Goal: Task Accomplishment & Management: Use online tool/utility

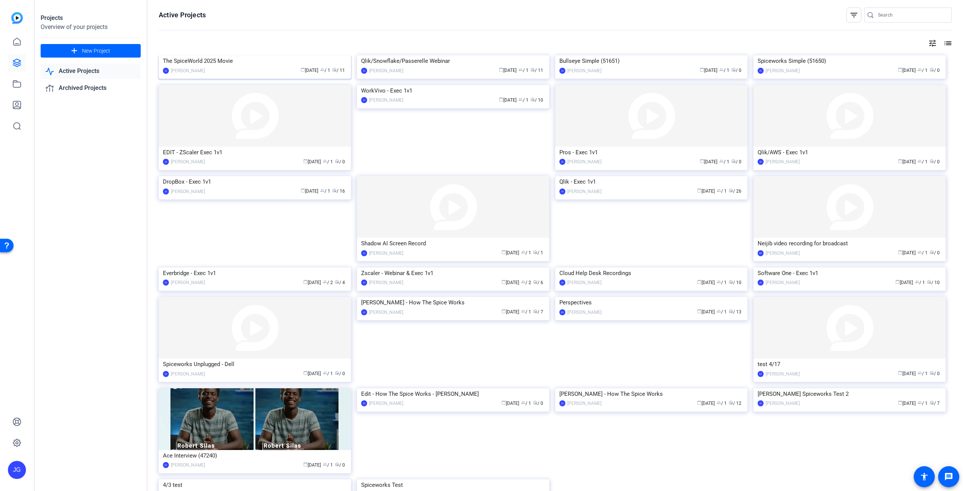
drag, startPoint x: 0, startPoint y: 0, endPoint x: 241, endPoint y: 105, distance: 262.7
click at [241, 55] on img at bounding box center [255, 55] width 192 height 0
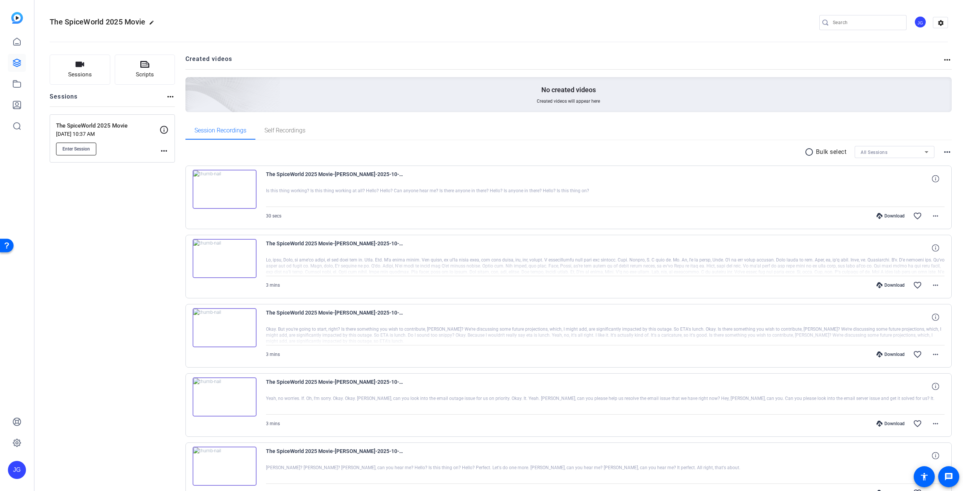
click at [84, 149] on span "Enter Session" at bounding box center [75, 149] width 27 height 6
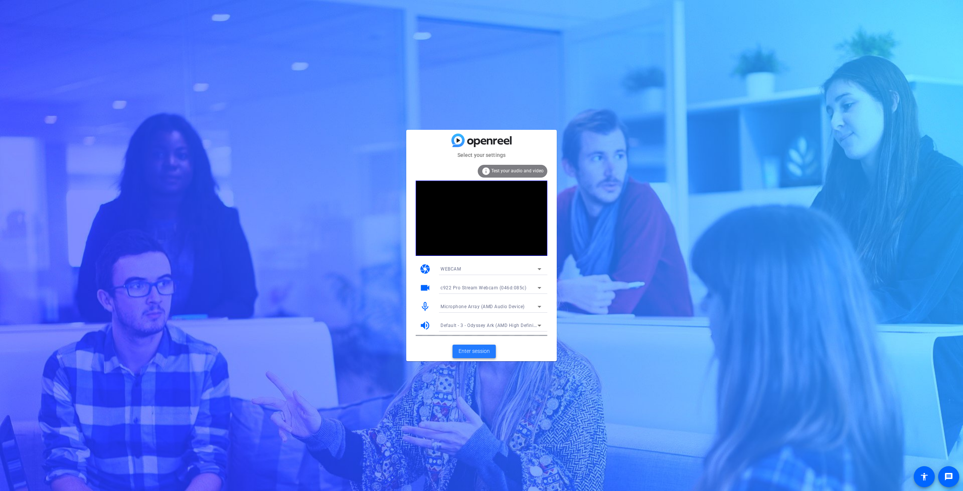
click at [470, 354] on span "Enter session" at bounding box center [474, 351] width 31 height 8
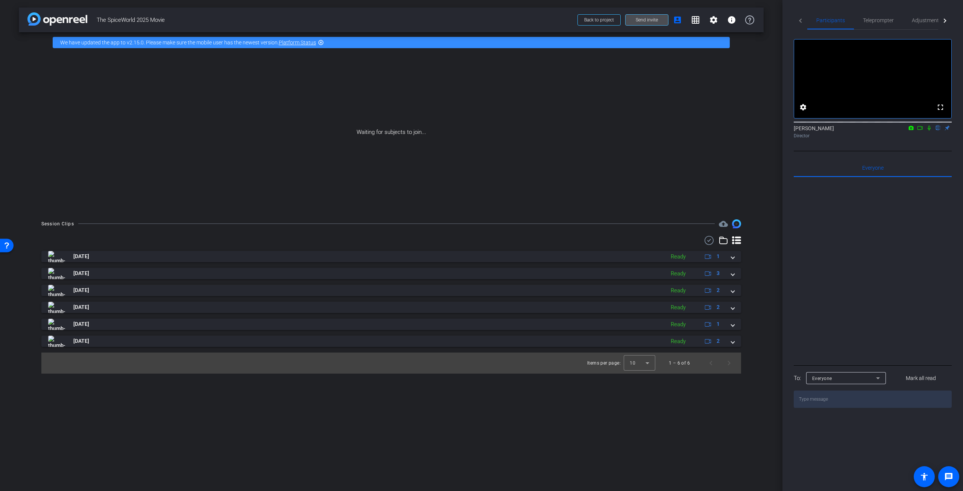
click at [649, 23] on span at bounding box center [647, 20] width 43 height 18
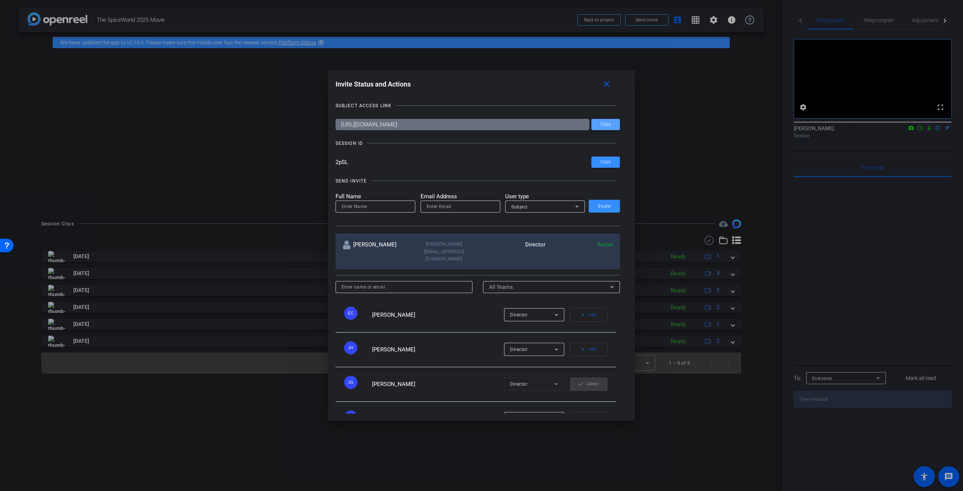
click at [608, 125] on span "Copy" at bounding box center [605, 125] width 11 height 6
click at [606, 85] on mat-icon "close" at bounding box center [606, 84] width 9 height 9
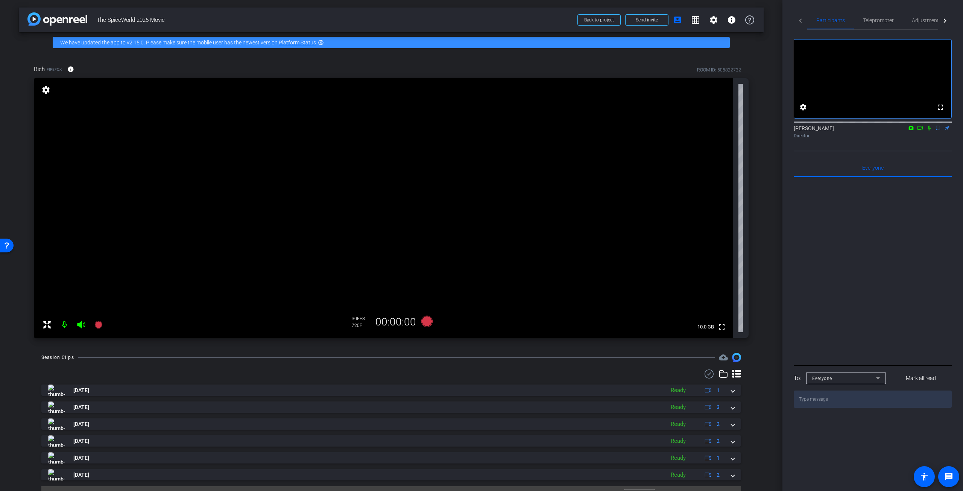
click at [927, 131] on icon at bounding box center [929, 127] width 6 height 5
click at [929, 131] on icon at bounding box center [929, 128] width 4 height 5
click at [929, 131] on icon at bounding box center [929, 127] width 6 height 5
click at [81, 327] on icon at bounding box center [81, 325] width 8 height 8
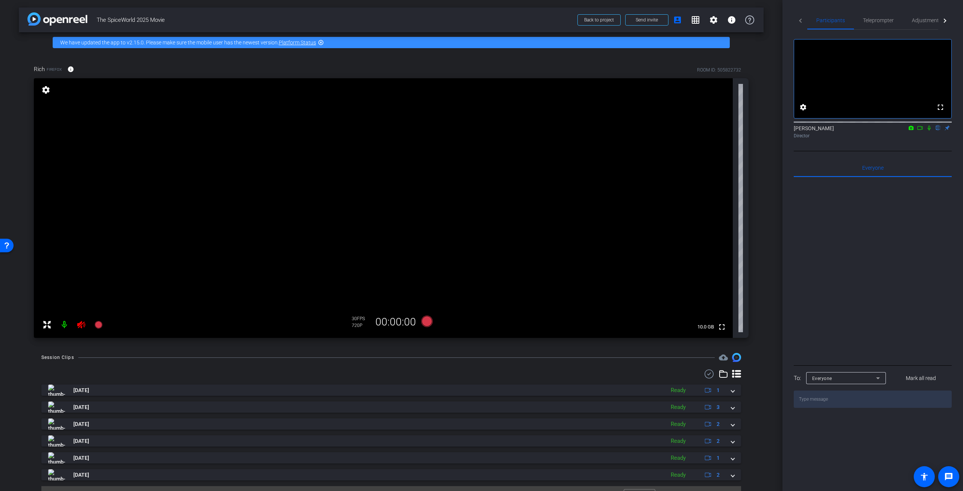
click at [81, 327] on icon at bounding box center [81, 325] width 8 height 8
click at [923, 23] on span "Adjustments" at bounding box center [927, 20] width 30 height 5
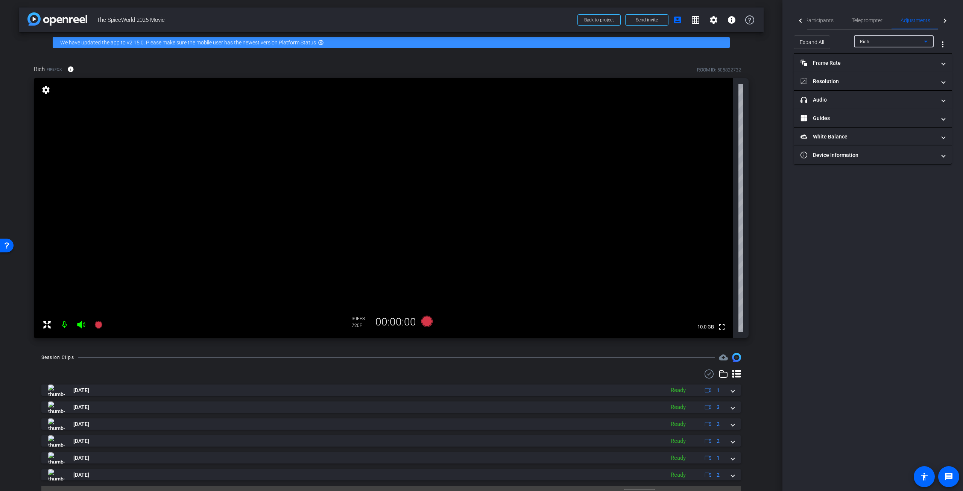
click at [926, 39] on icon at bounding box center [925, 41] width 9 height 9
click at [926, 39] on div at bounding box center [481, 245] width 963 height 491
click at [810, 19] on span "Participants" at bounding box center [819, 20] width 29 height 5
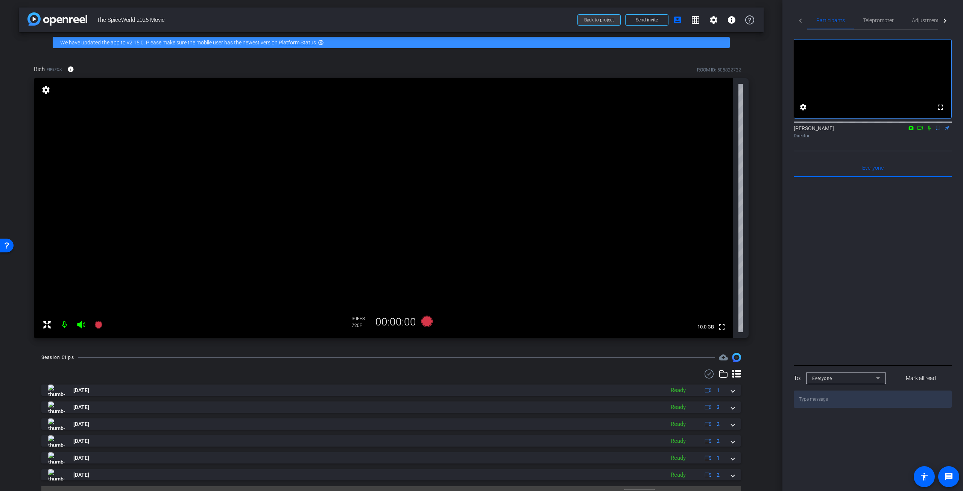
click at [593, 20] on span "Back to project" at bounding box center [599, 19] width 30 height 5
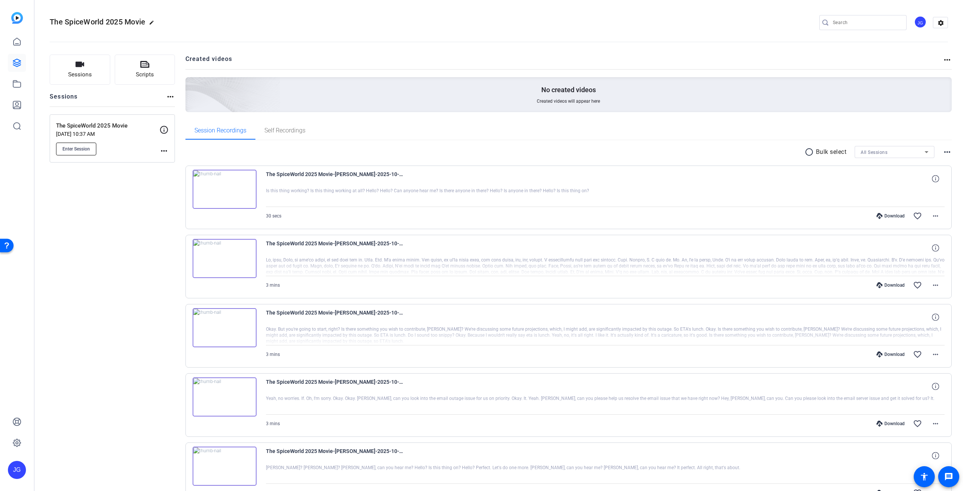
click at [74, 152] on button "Enter Session" at bounding box center [76, 149] width 40 height 13
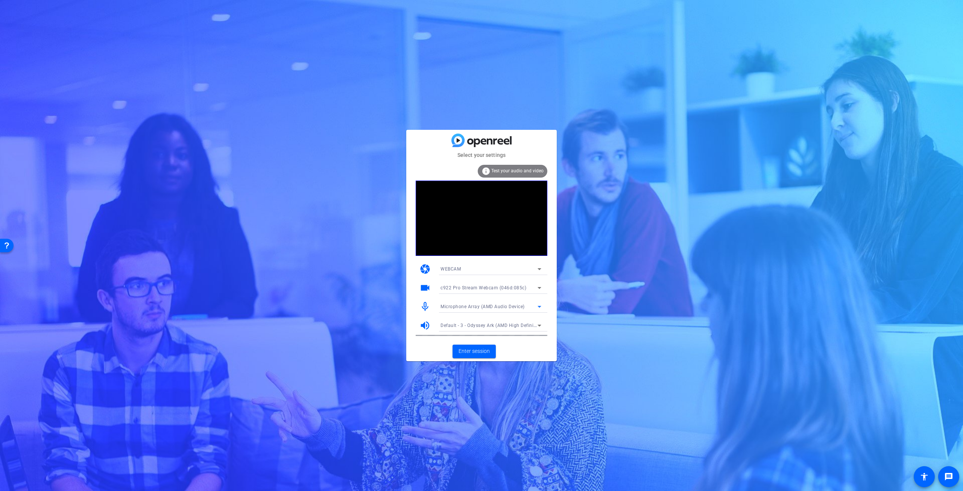
click at [540, 306] on icon at bounding box center [540, 307] width 4 height 2
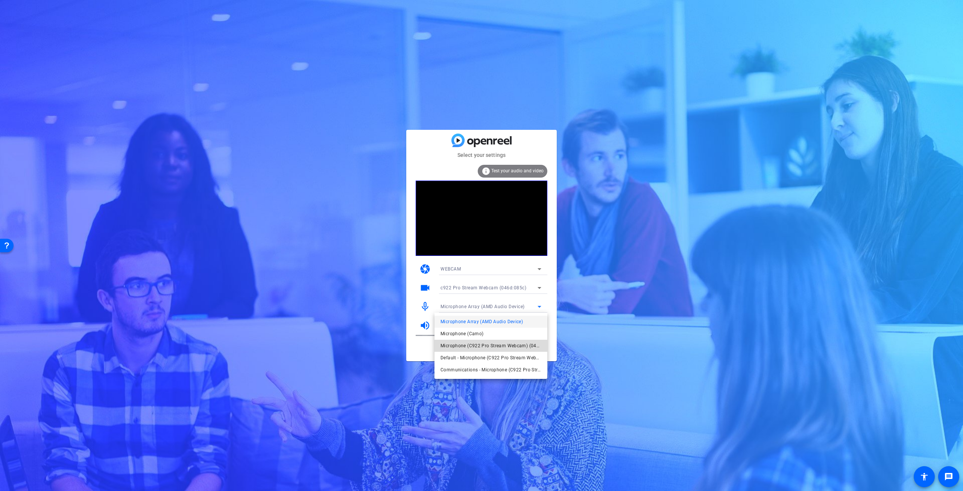
click at [499, 345] on span "Microphone (C922 Pro Stream Webcam) (046d:085c)" at bounding box center [491, 345] width 101 height 9
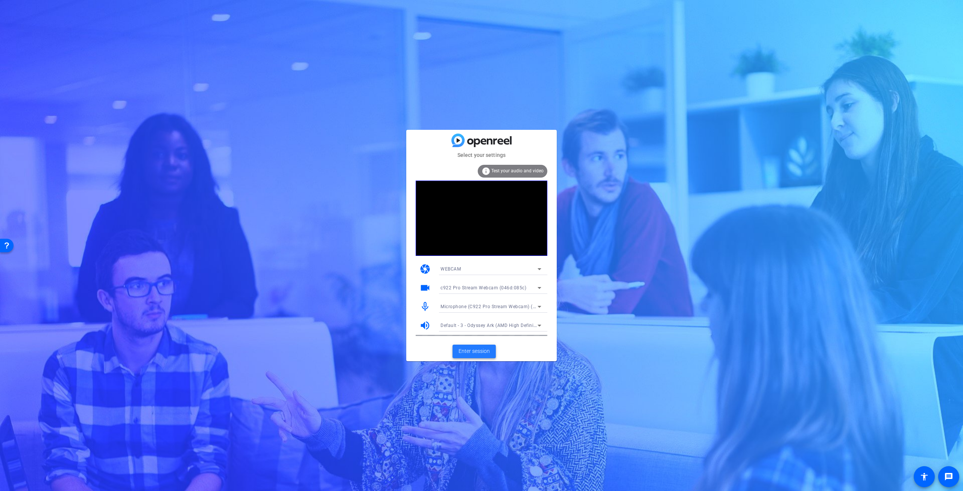
click at [477, 353] on span "Enter session" at bounding box center [474, 351] width 31 height 8
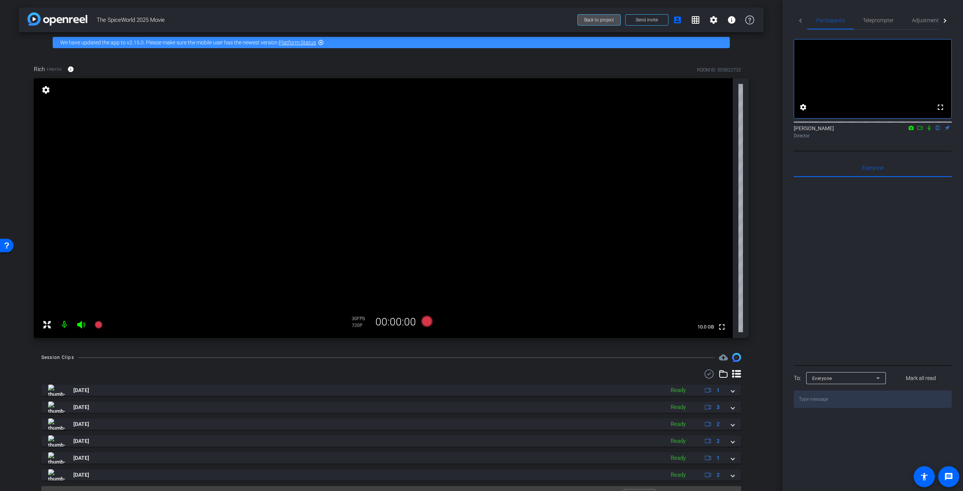
click at [600, 15] on span at bounding box center [599, 20] width 43 height 18
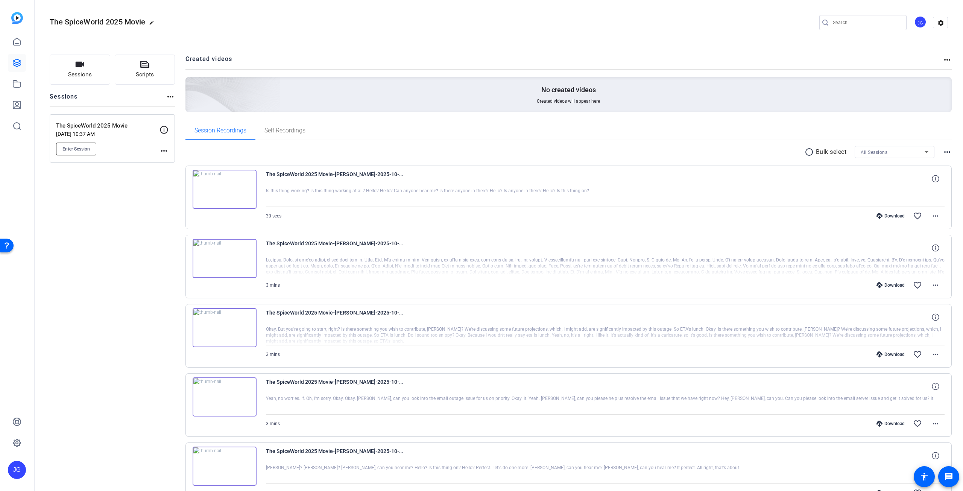
click at [70, 146] on span "Enter Session" at bounding box center [75, 149] width 27 height 6
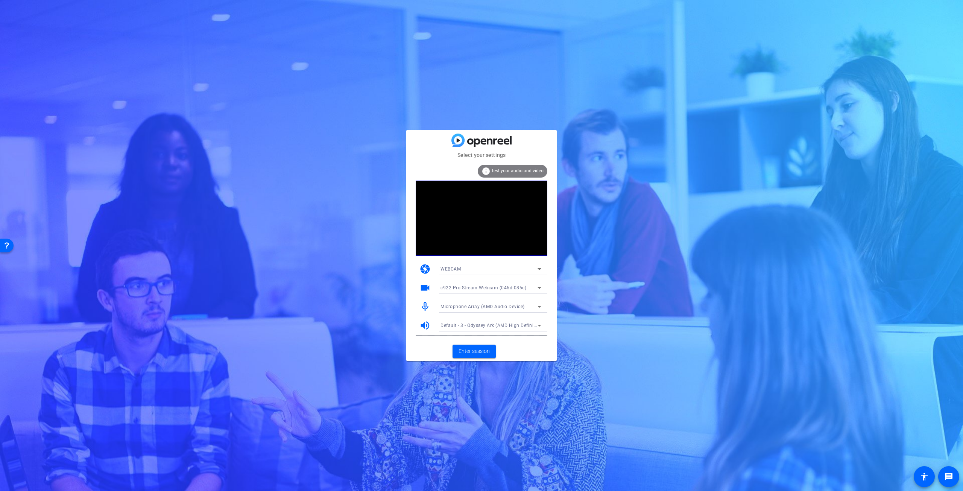
click at [539, 305] on icon at bounding box center [539, 306] width 9 height 9
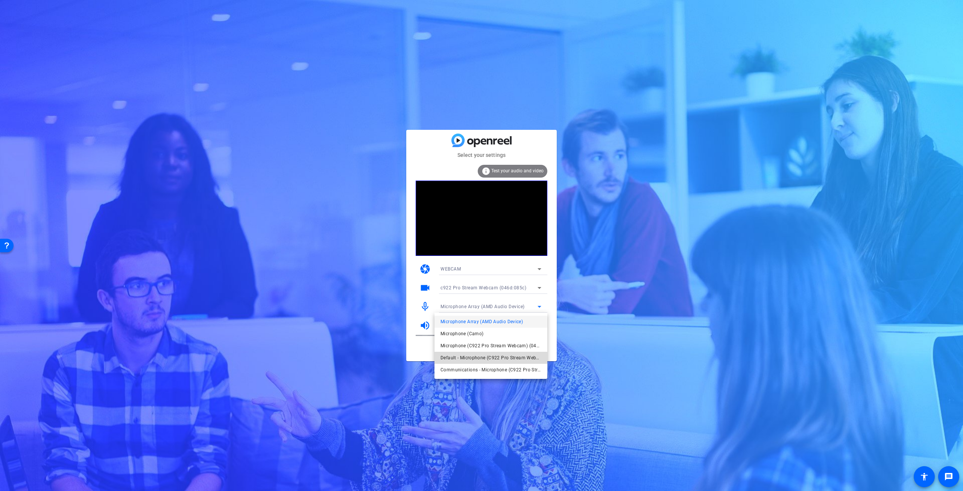
click at [508, 359] on span "Default - Microphone (C922 Pro Stream Webcam) (046d:085c)" at bounding box center [491, 357] width 101 height 9
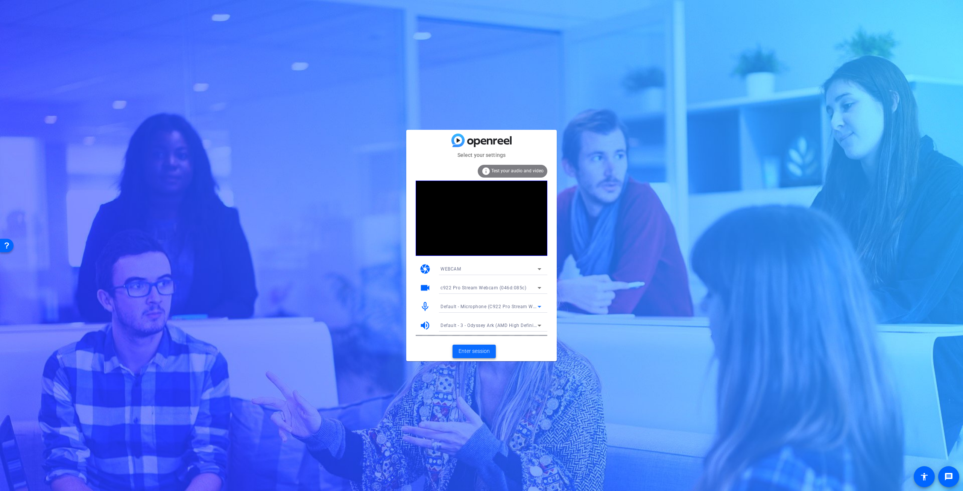
click at [482, 351] on span "Enter session" at bounding box center [474, 351] width 31 height 8
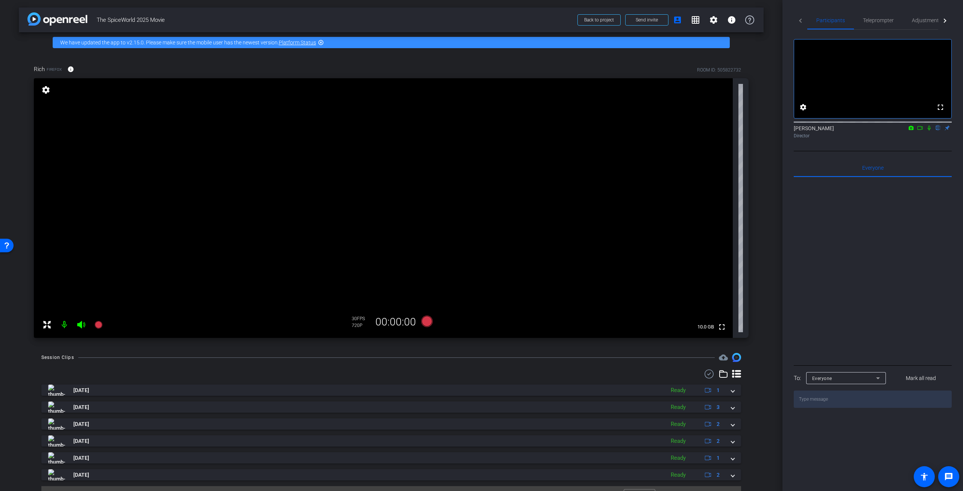
click at [929, 131] on icon at bounding box center [929, 127] width 6 height 5
click at [929, 131] on icon at bounding box center [929, 128] width 4 height 5
click at [600, 22] on span "Back to project" at bounding box center [599, 19] width 30 height 5
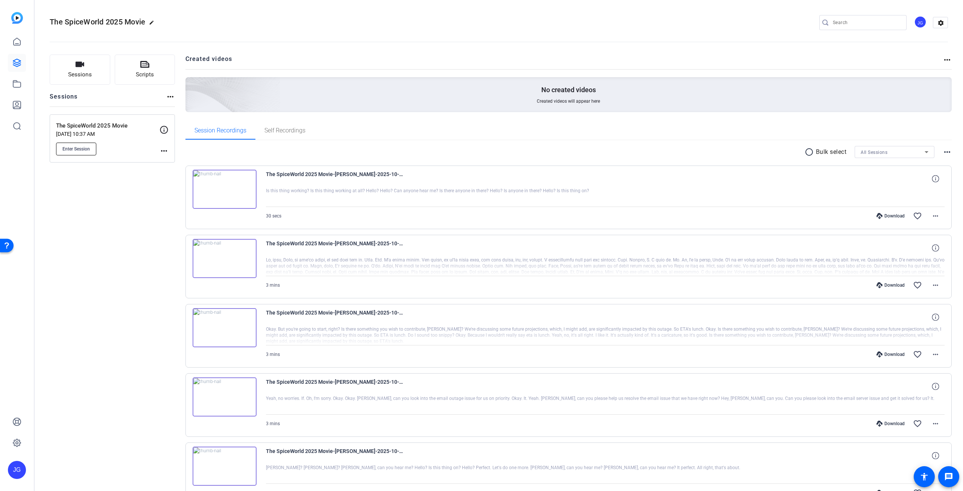
click at [83, 149] on span "Enter Session" at bounding box center [75, 149] width 27 height 6
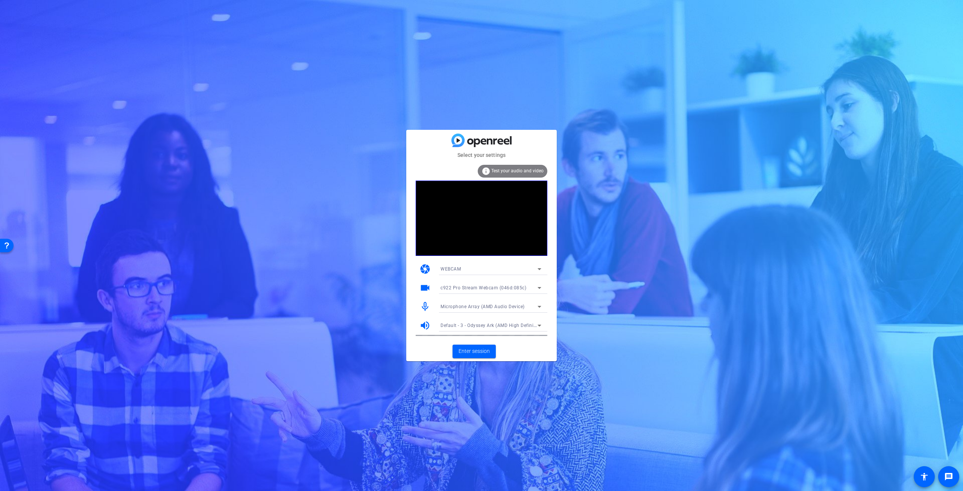
click at [514, 308] on span "Microphone Array (AMD Audio Device)" at bounding box center [483, 306] width 84 height 5
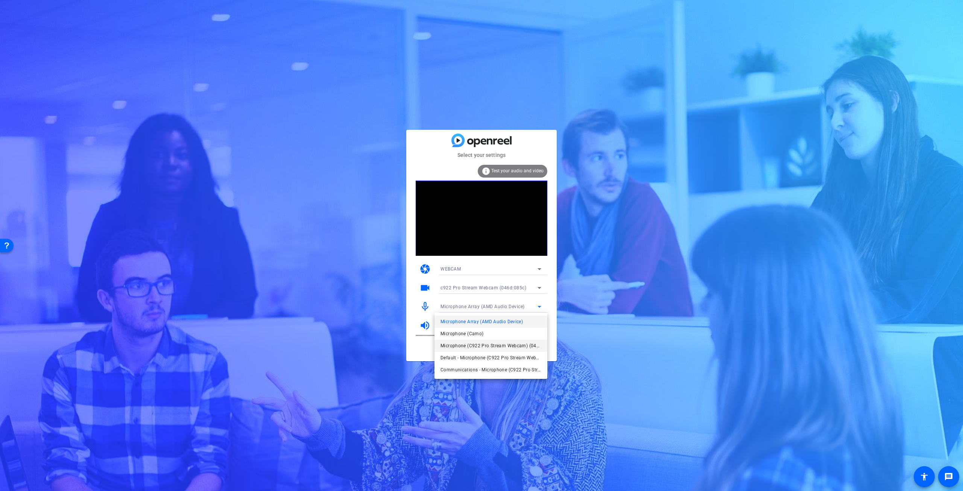
click at [492, 345] on span "Microphone (C922 Pro Stream Webcam) (046d:085c)" at bounding box center [491, 345] width 101 height 9
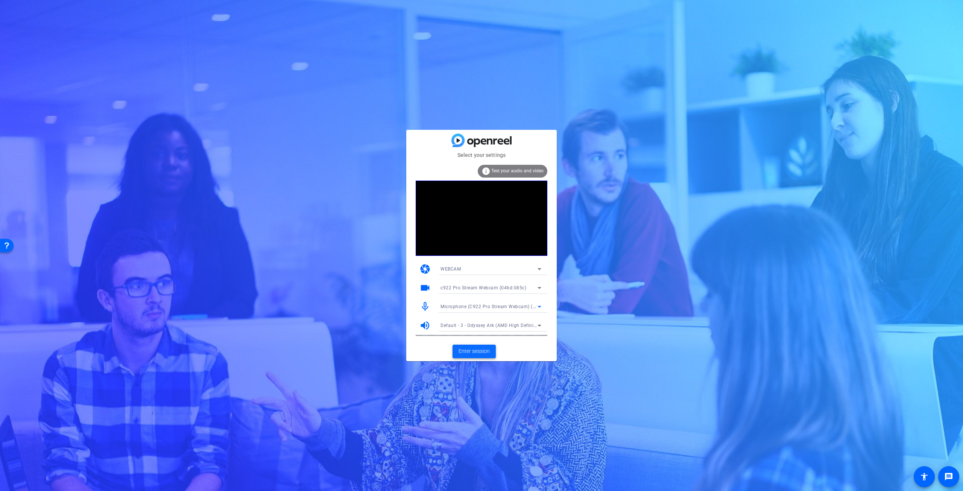
click at [470, 351] on span "Enter session" at bounding box center [474, 351] width 31 height 8
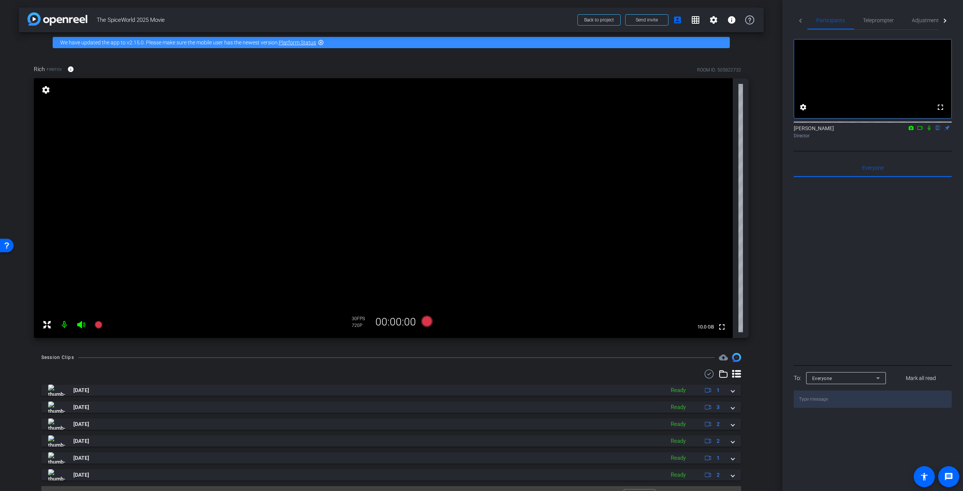
click at [931, 131] on icon at bounding box center [929, 127] width 6 height 5
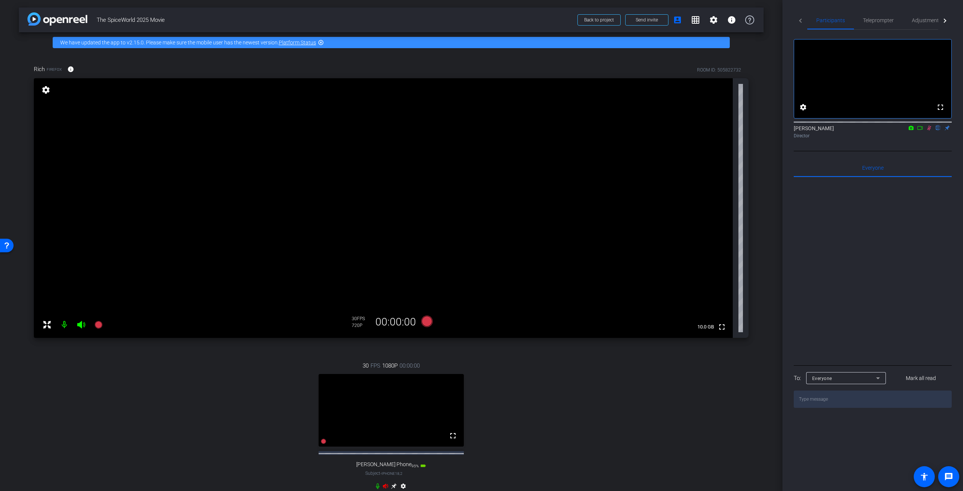
click at [922, 131] on icon at bounding box center [920, 127] width 6 height 5
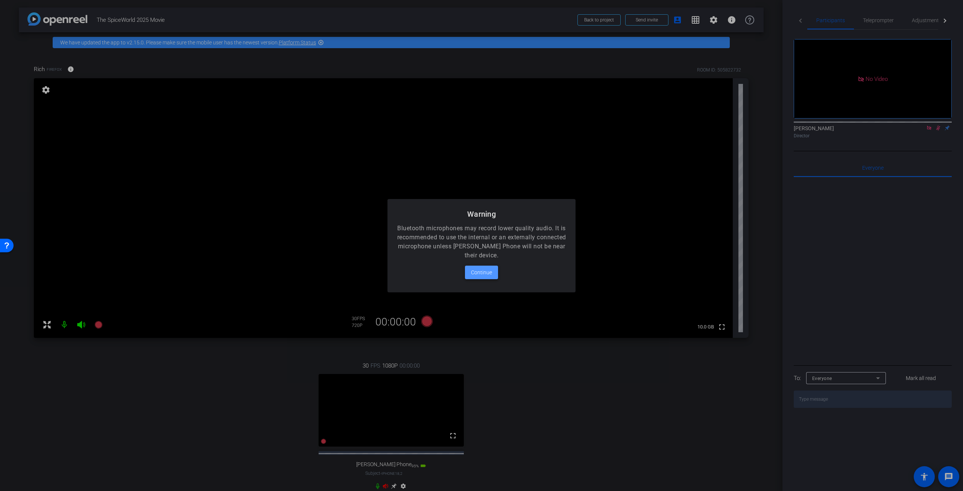
click at [488, 271] on span "Continue" at bounding box center [481, 272] width 21 height 9
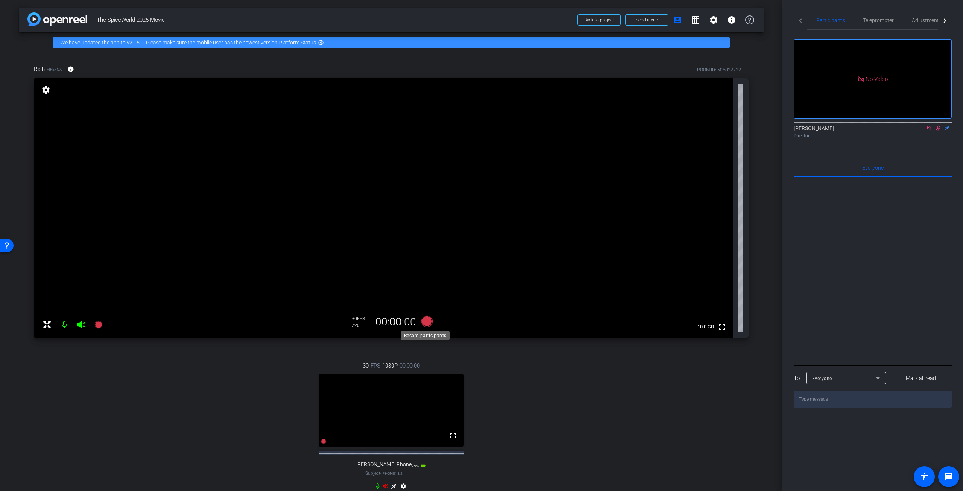
click at [427, 321] on icon at bounding box center [426, 321] width 11 height 11
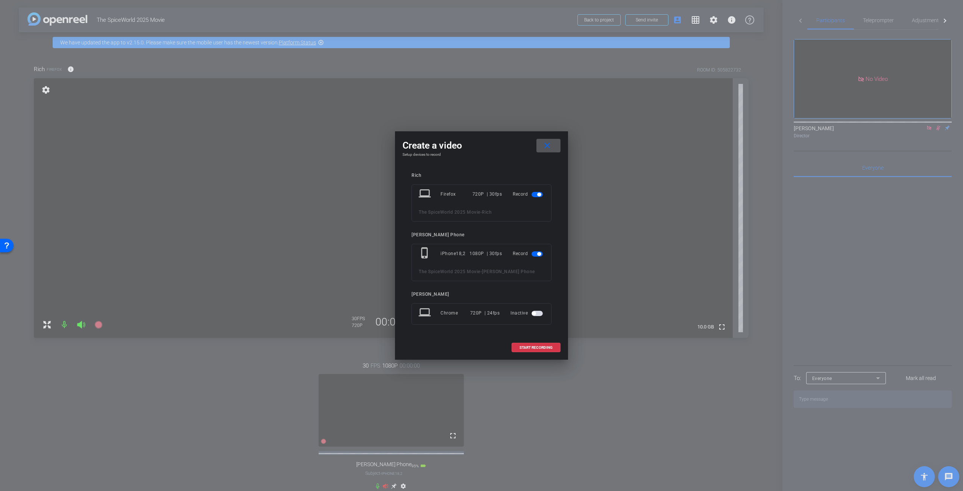
click at [534, 255] on span "button" at bounding box center [537, 253] width 11 height 5
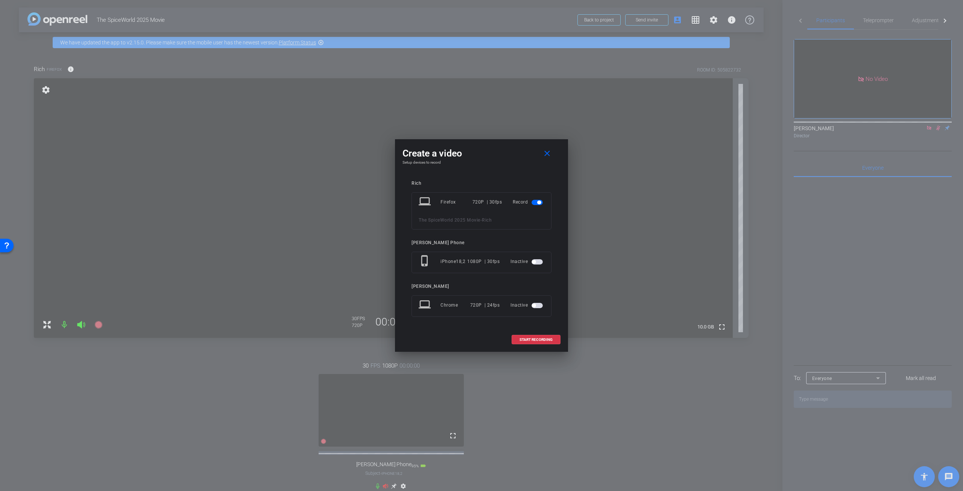
click at [536, 304] on span "button" at bounding box center [534, 306] width 4 height 4
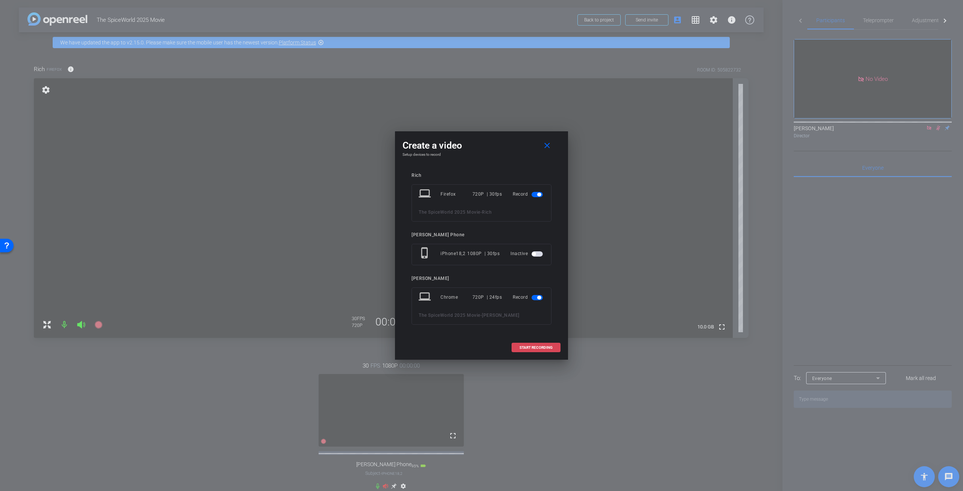
click at [530, 348] on span "START RECORDING" at bounding box center [536, 348] width 33 height 4
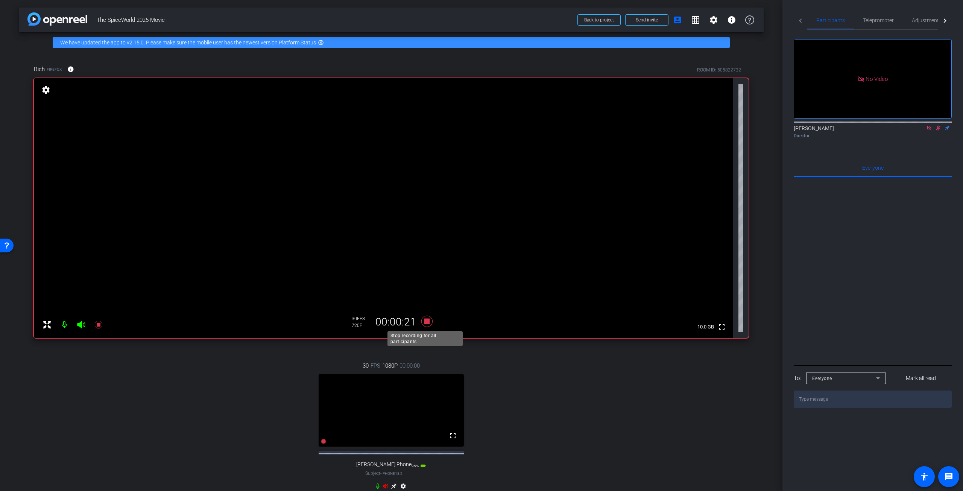
click at [428, 322] on icon at bounding box center [427, 322] width 18 height 14
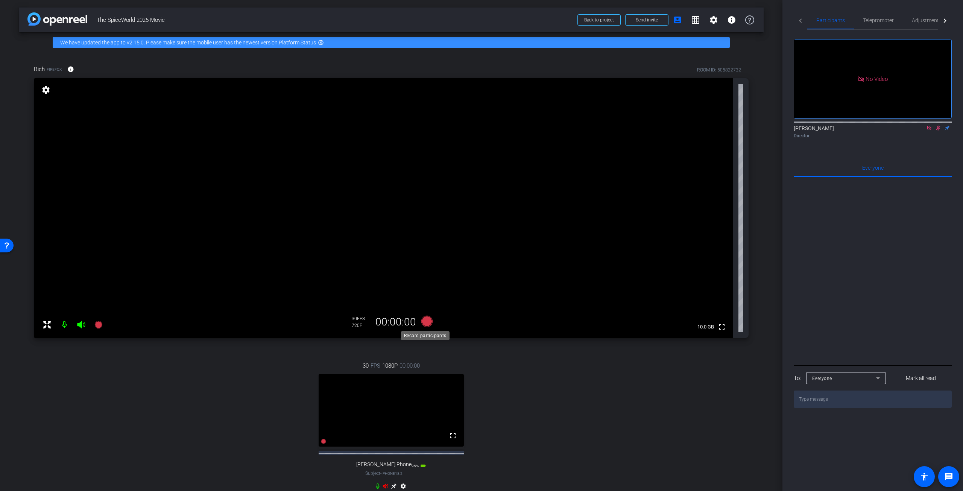
click at [427, 319] on icon at bounding box center [426, 321] width 11 height 11
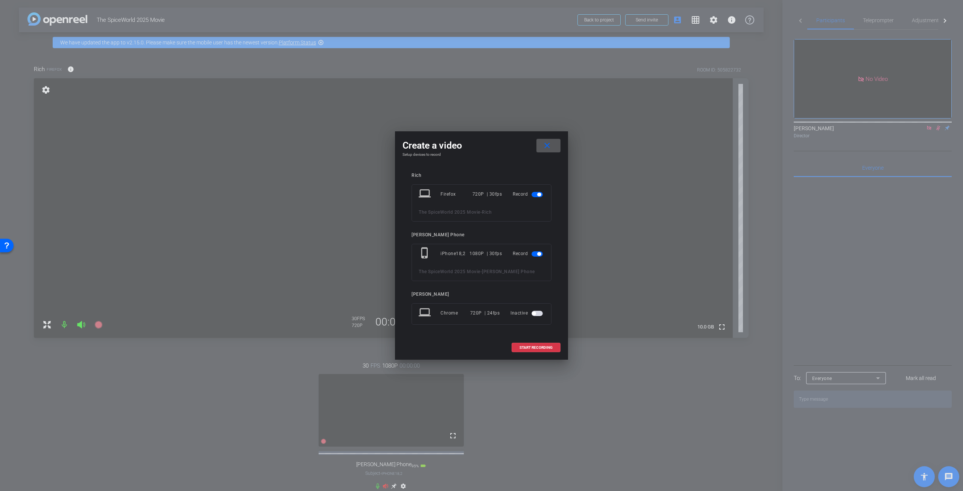
click at [535, 254] on span "button" at bounding box center [537, 253] width 11 height 5
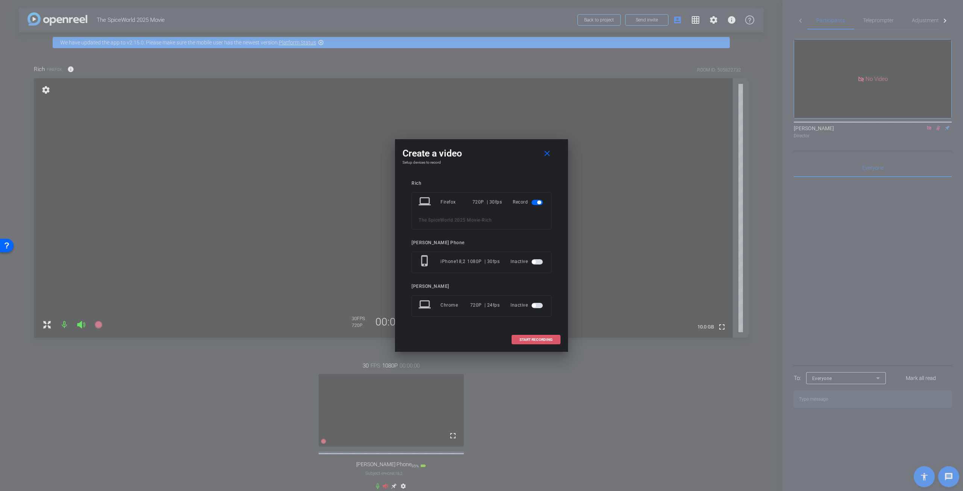
click at [539, 340] on span "START RECORDING" at bounding box center [536, 340] width 33 height 4
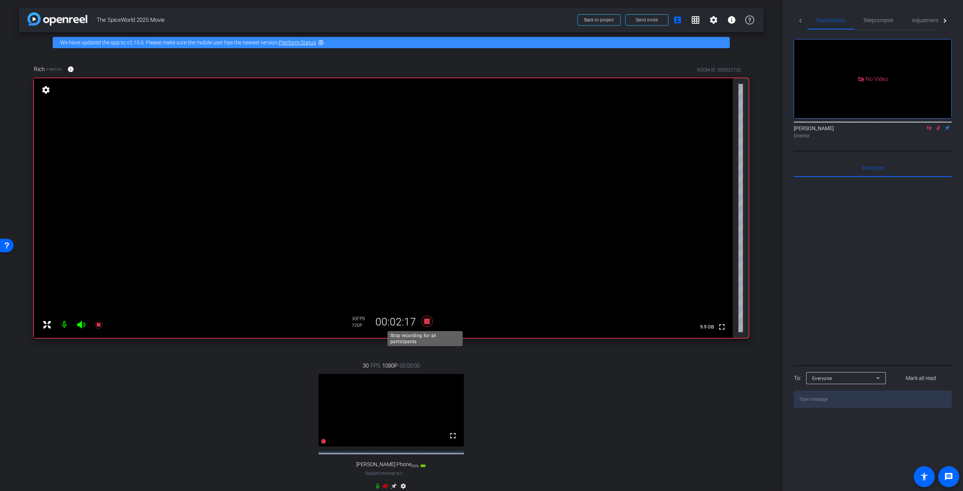
click at [426, 322] on icon at bounding box center [426, 321] width 11 height 11
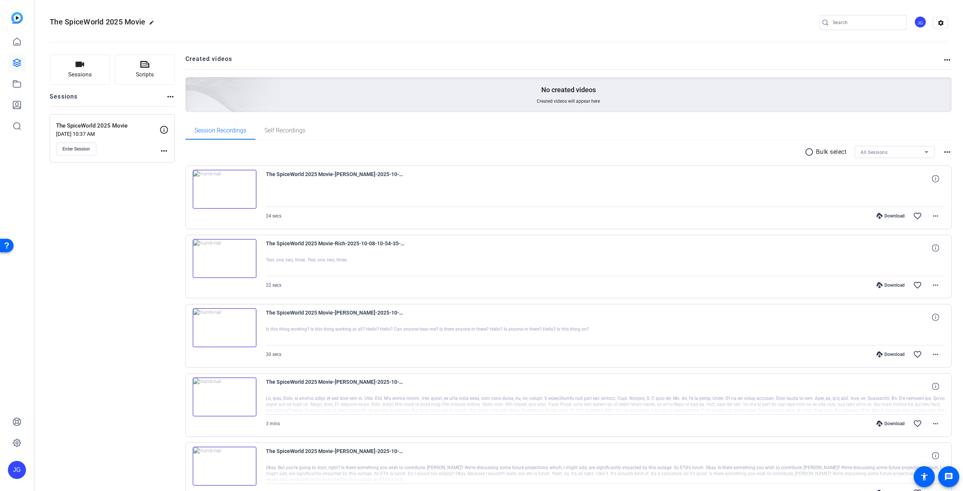
click at [223, 259] on img at bounding box center [225, 258] width 64 height 39
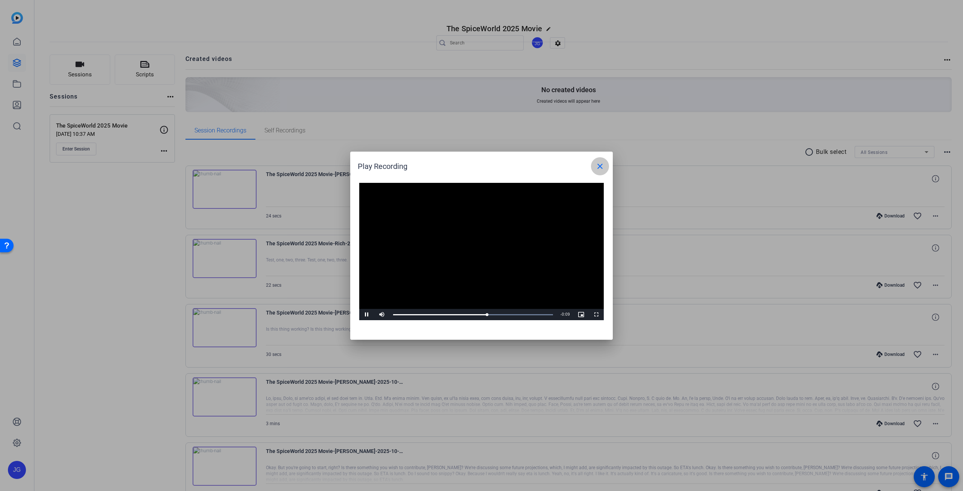
drag, startPoint x: 605, startPoint y: 162, endPoint x: 532, endPoint y: 97, distance: 97.6
click at [604, 161] on span at bounding box center [600, 166] width 18 height 18
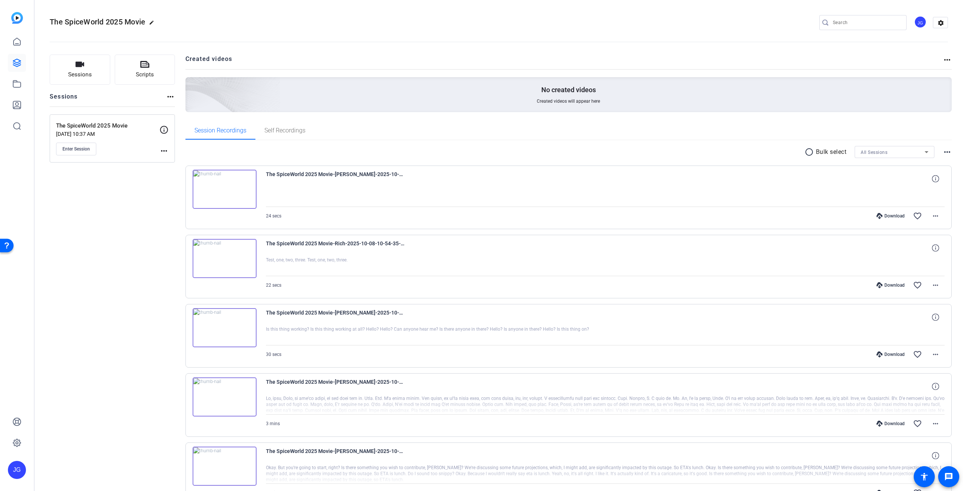
click at [225, 257] on img at bounding box center [225, 258] width 64 height 39
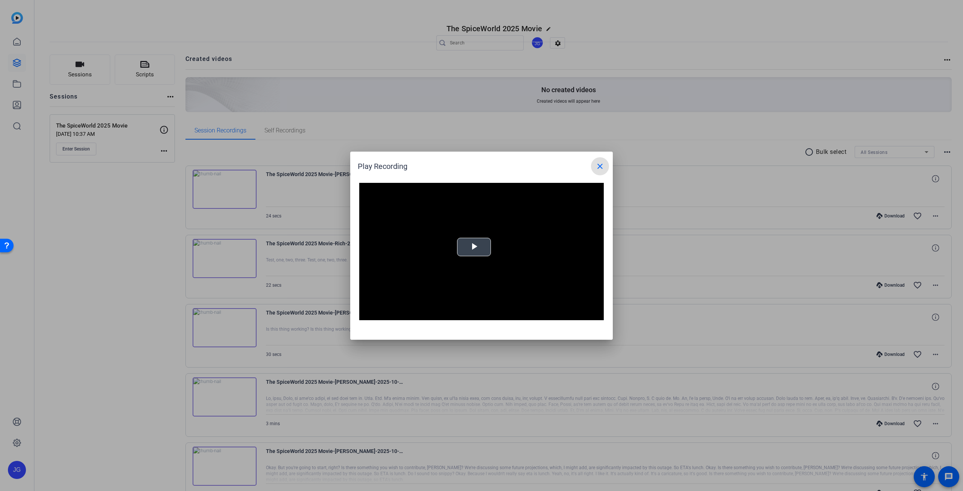
click at [474, 247] on span "Video Player" at bounding box center [474, 247] width 0 height 0
click at [601, 166] on mat-icon "close" at bounding box center [600, 166] width 9 height 9
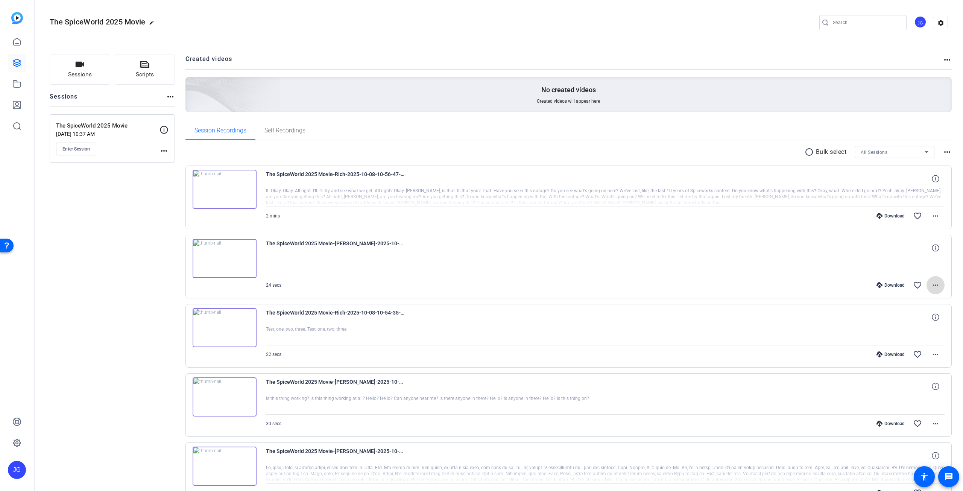
click at [934, 284] on mat-icon "more_horiz" at bounding box center [935, 285] width 9 height 9
click at [896, 378] on span "Delete clip" at bounding box center [908, 375] width 53 height 9
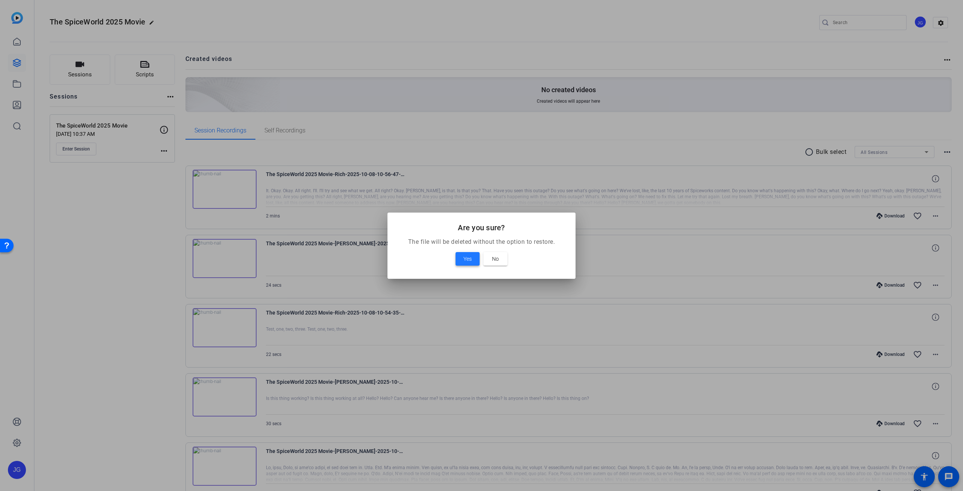
click at [460, 261] on span at bounding box center [468, 259] width 24 height 18
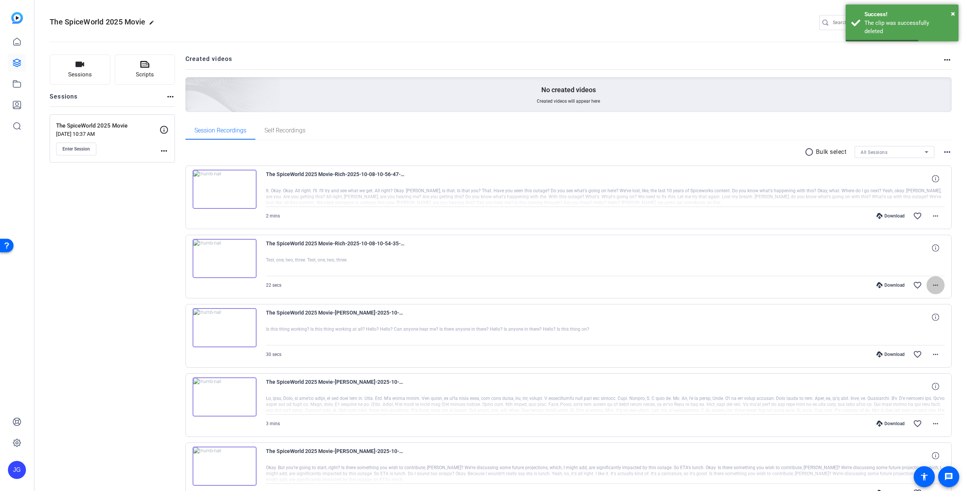
click at [933, 284] on mat-icon "more_horiz" at bounding box center [935, 285] width 9 height 9
click at [907, 374] on span "Delete clip" at bounding box center [912, 375] width 45 height 9
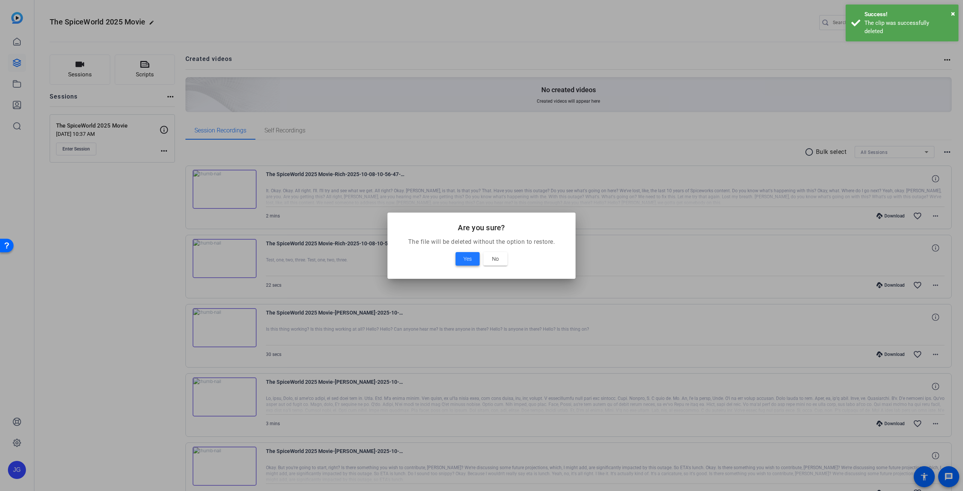
click at [464, 256] on span "Yes" at bounding box center [468, 258] width 8 height 9
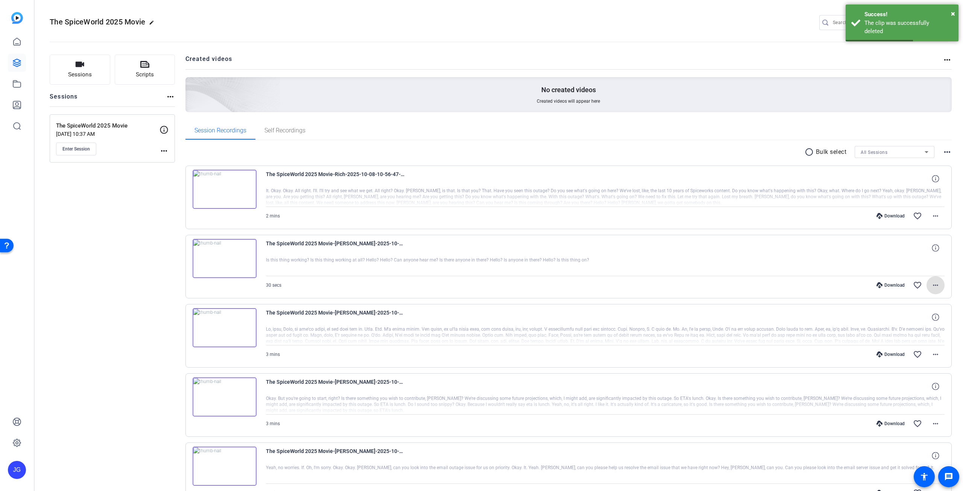
click at [223, 187] on img at bounding box center [225, 189] width 64 height 39
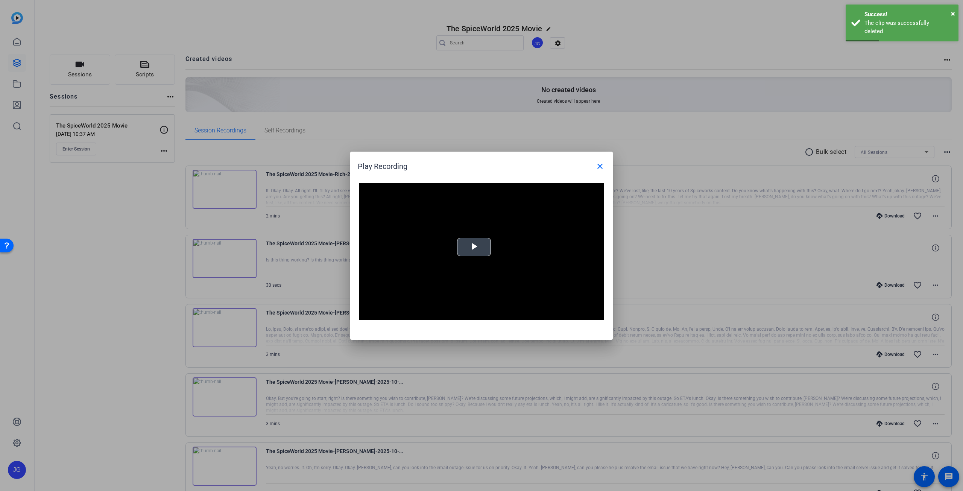
click at [474, 247] on span "Video Player" at bounding box center [474, 247] width 0 height 0
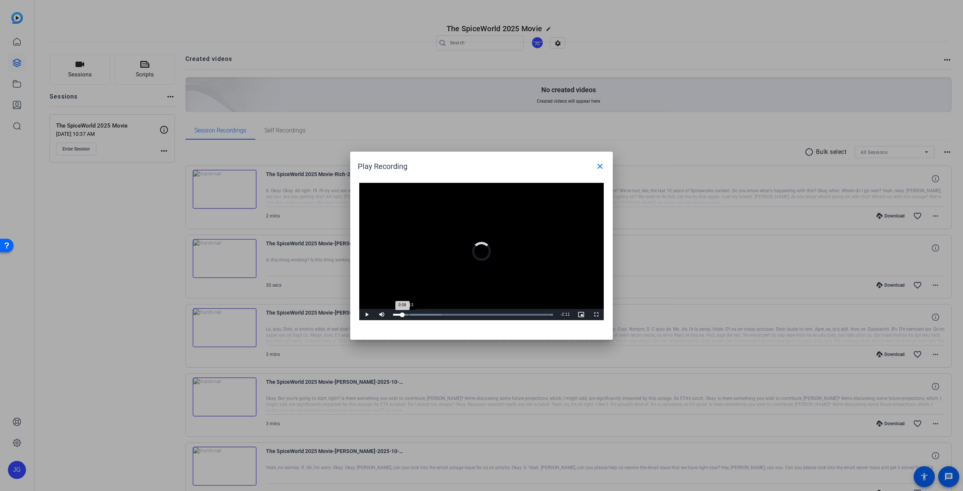
click at [409, 313] on div "Loaded : 100.00% 0:13 0:08" at bounding box center [472, 314] width 167 height 11
click at [420, 313] on div "Loaded : 100.00% 0:23 0:15" at bounding box center [472, 314] width 167 height 11
click at [599, 163] on mat-icon "close" at bounding box center [600, 166] width 9 height 9
